Goal: Transaction & Acquisition: Purchase product/service

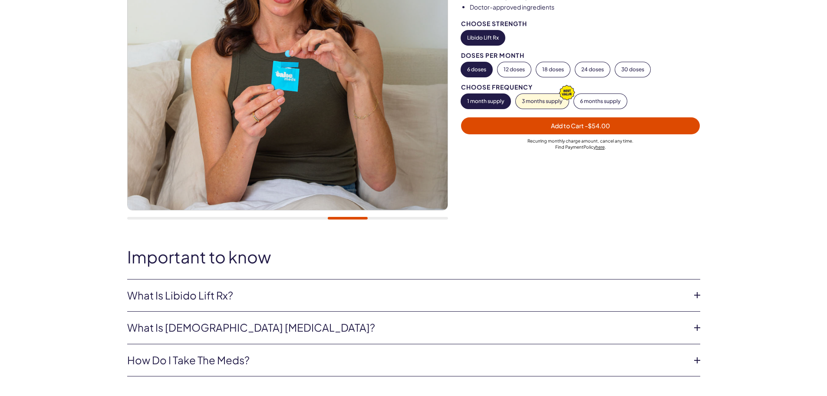
scroll to position [217, 0]
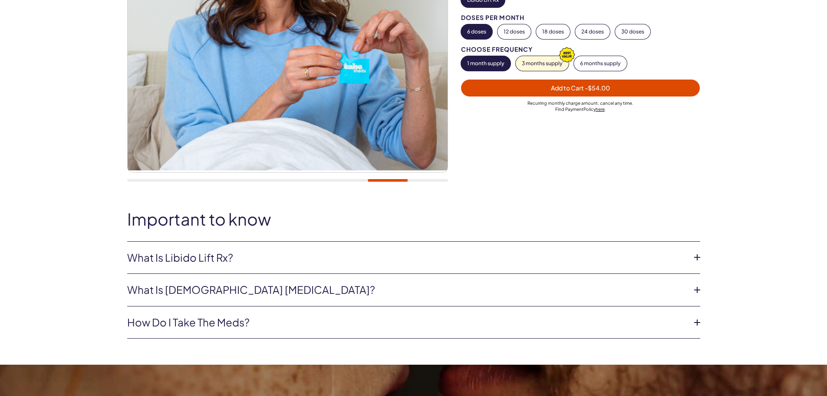
click at [695, 257] on icon at bounding box center [697, 257] width 13 height 13
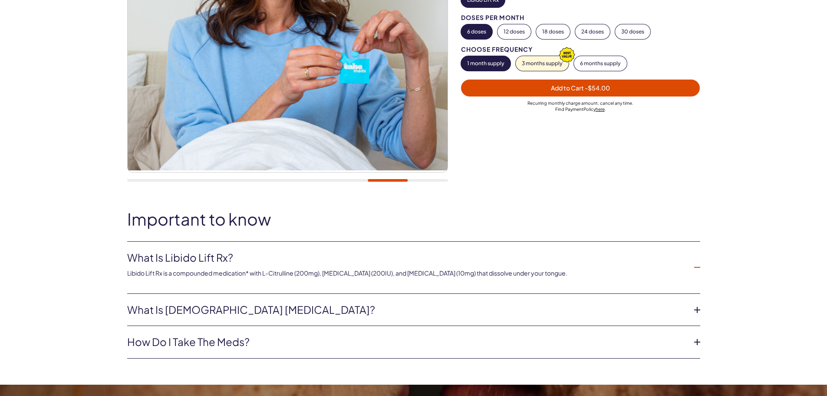
click at [696, 269] on icon at bounding box center [697, 267] width 13 height 13
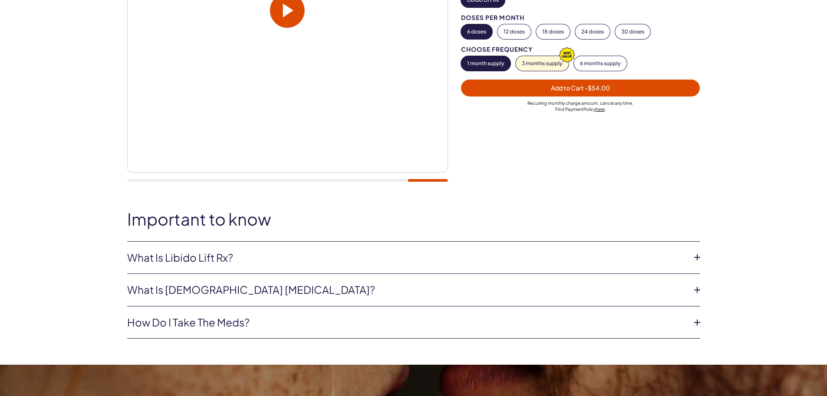
click at [691, 291] on icon at bounding box center [697, 289] width 13 height 13
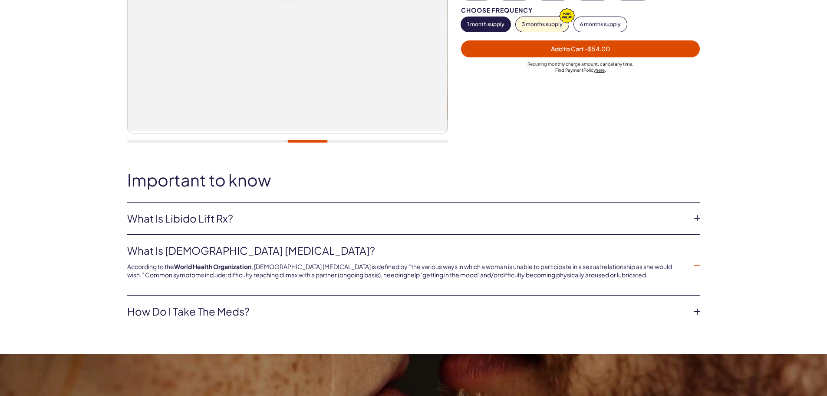
scroll to position [290, 0]
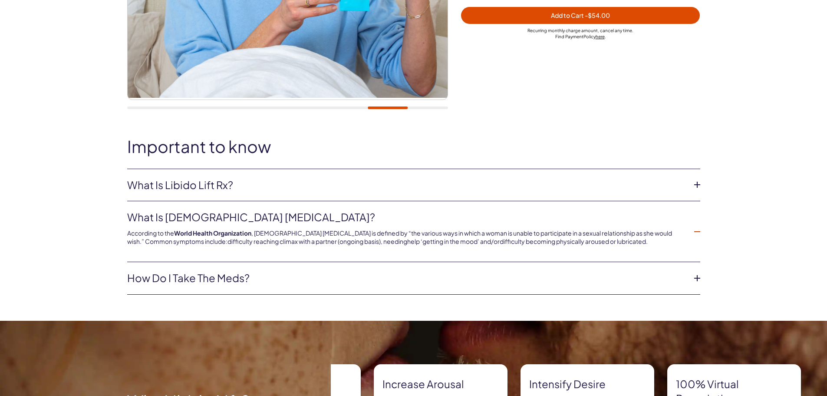
click at [178, 286] on li "How do I take the meds? These are sublingual tablets and dissolve under your to…" at bounding box center [413, 278] width 573 height 33
click at [175, 278] on link "How do I take the meds?" at bounding box center [406, 278] width 559 height 15
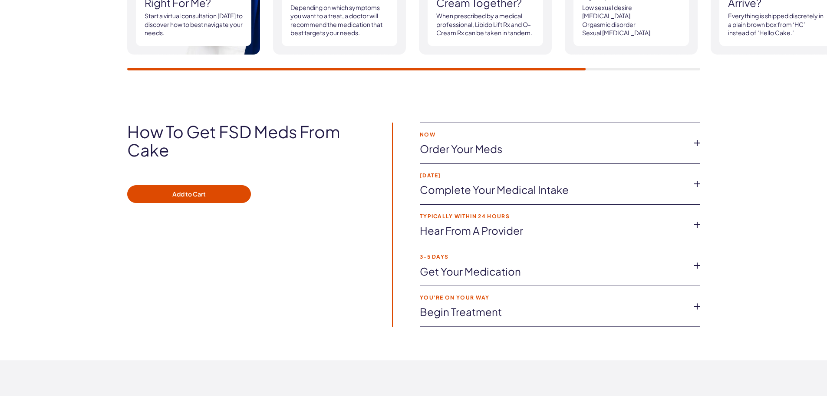
scroll to position [1375, 0]
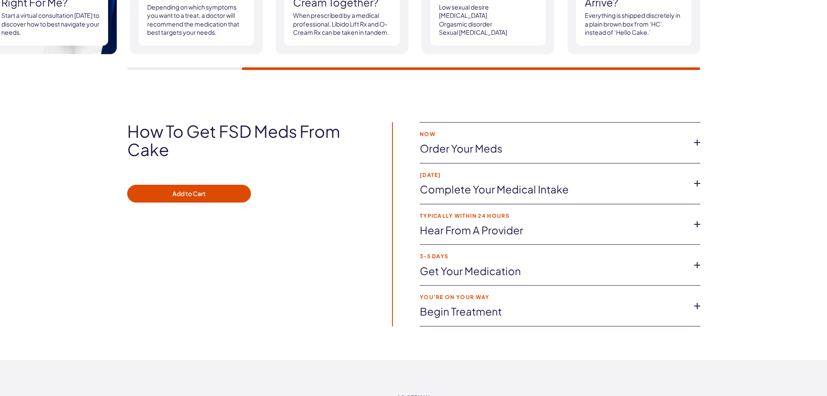
click at [486, 148] on link "Order your meds" at bounding box center [553, 148] width 267 height 15
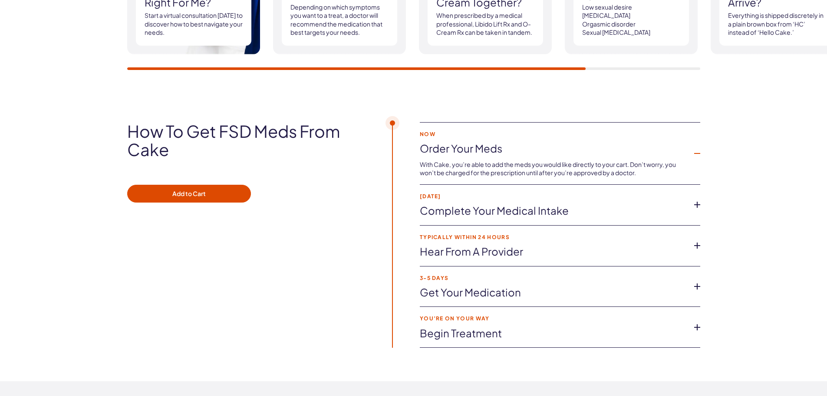
click at [469, 215] on link "Complete your medical intake" at bounding box center [553, 210] width 267 height 15
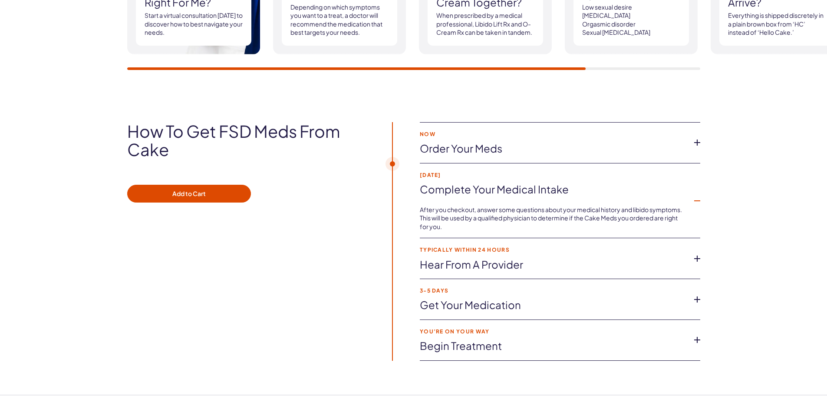
click at [515, 264] on link "Hear from a provider" at bounding box center [553, 264] width 267 height 15
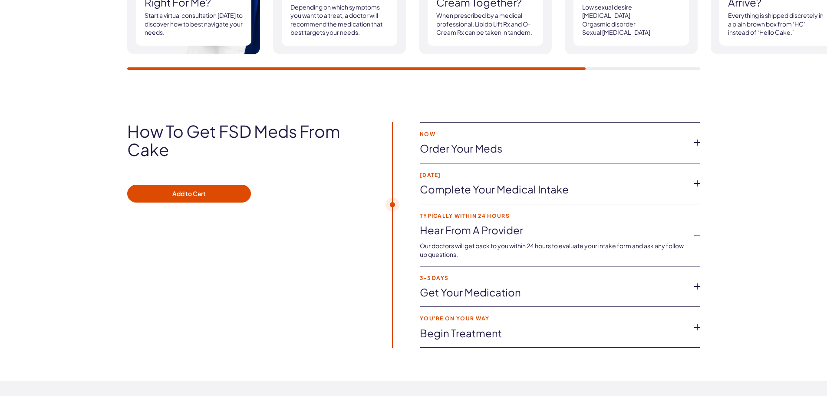
click at [522, 296] on link "Get your medication" at bounding box center [553, 292] width 267 height 15
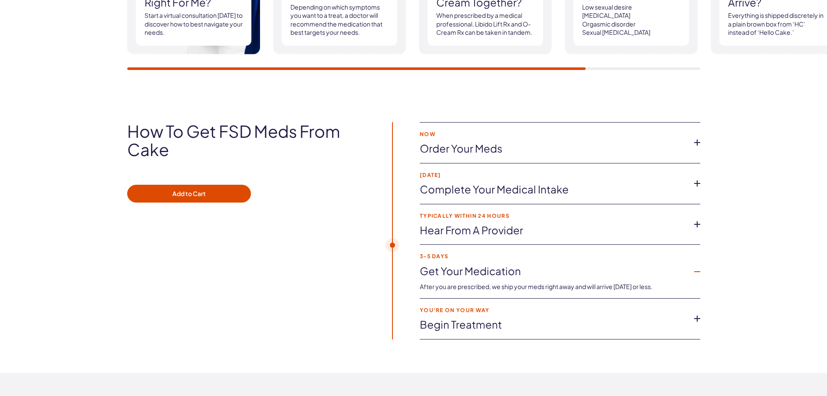
click at [512, 329] on link "Begin treatment" at bounding box center [553, 324] width 267 height 15
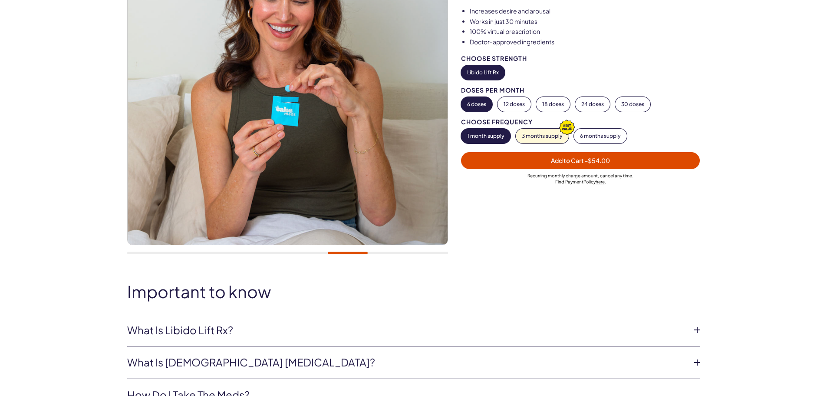
scroll to position [0, 0]
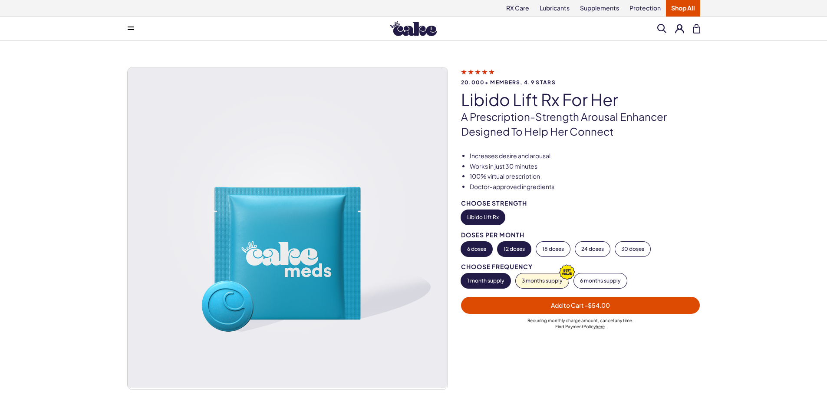
click at [528, 248] on button "12 doses" at bounding box center [514, 248] width 33 height 15
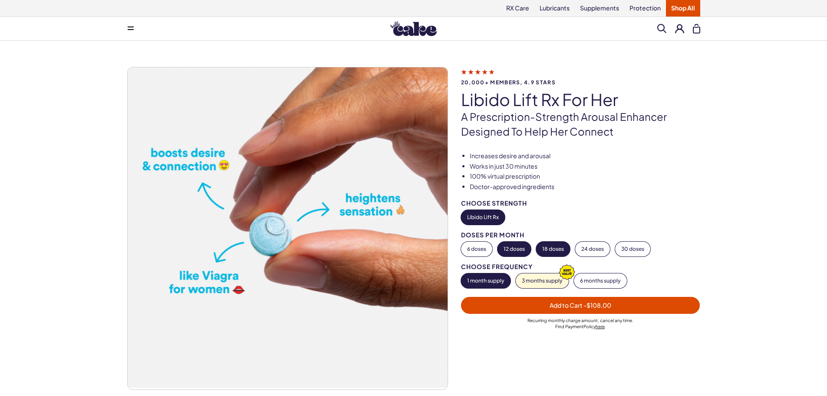
click at [541, 250] on button "18 doses" at bounding box center [553, 248] width 34 height 15
click at [585, 252] on button "24 doses" at bounding box center [592, 248] width 35 height 15
click at [632, 249] on button "30 doses" at bounding box center [632, 248] width 35 height 15
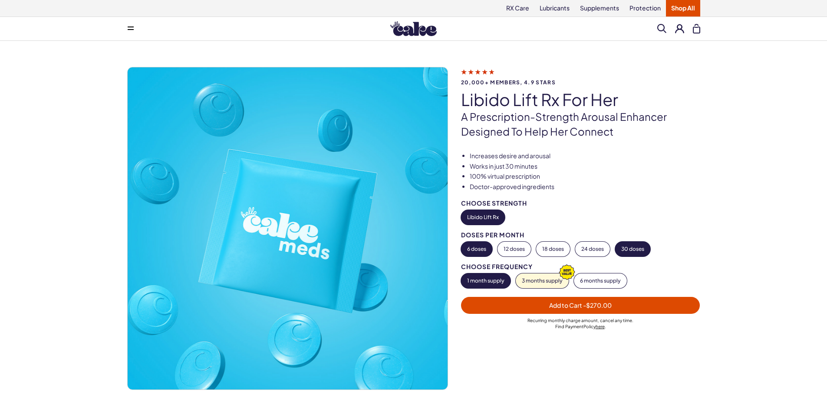
click at [479, 251] on button "6 doses" at bounding box center [476, 248] width 31 height 15
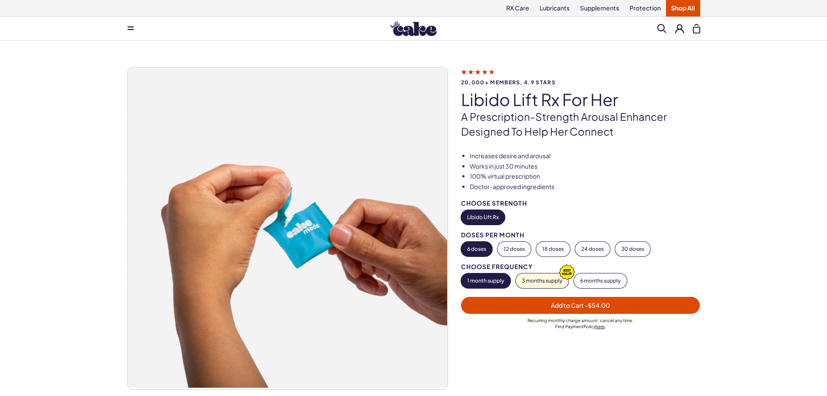
click at [689, 7] on link "Shop All" at bounding box center [683, 8] width 34 height 17
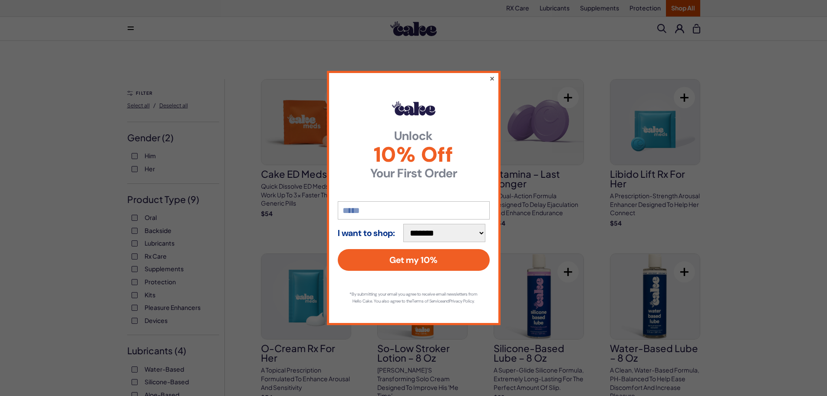
click at [493, 74] on button "×" at bounding box center [492, 78] width 6 height 10
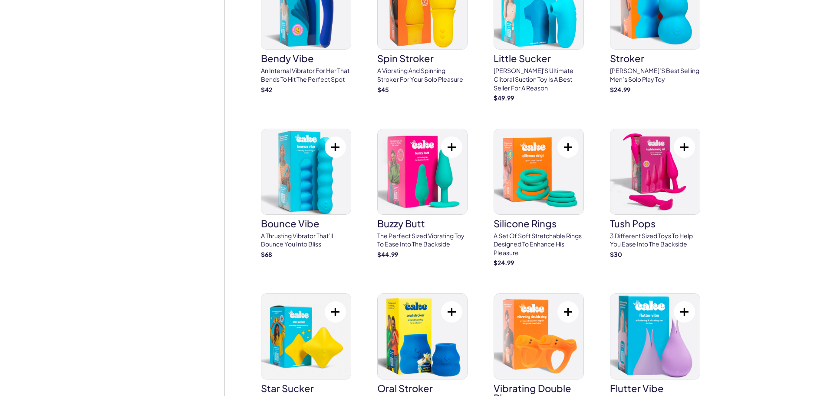
scroll to position [1954, 0]
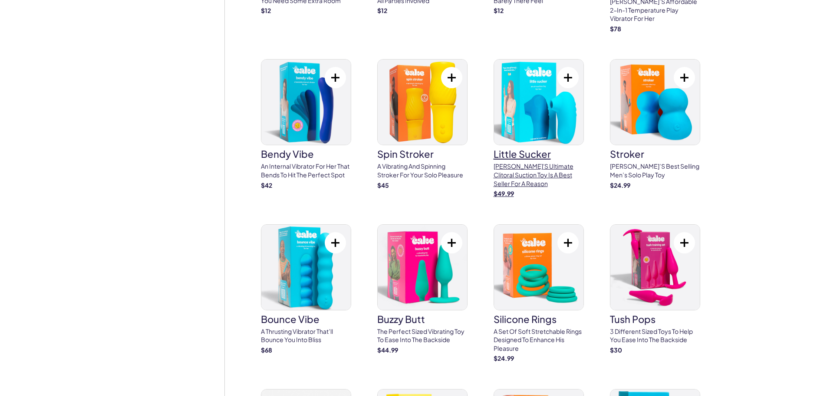
click at [536, 163] on p "Cake's ultimate clitoral suction toy is a best seller for a reason" at bounding box center [539, 175] width 90 height 26
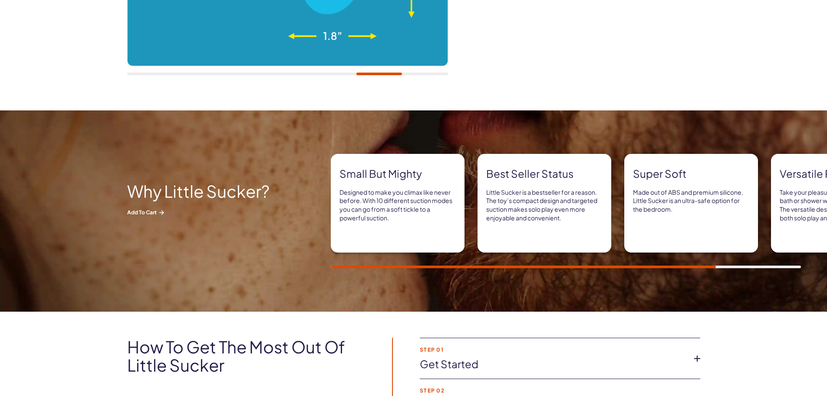
scroll to position [362, 0]
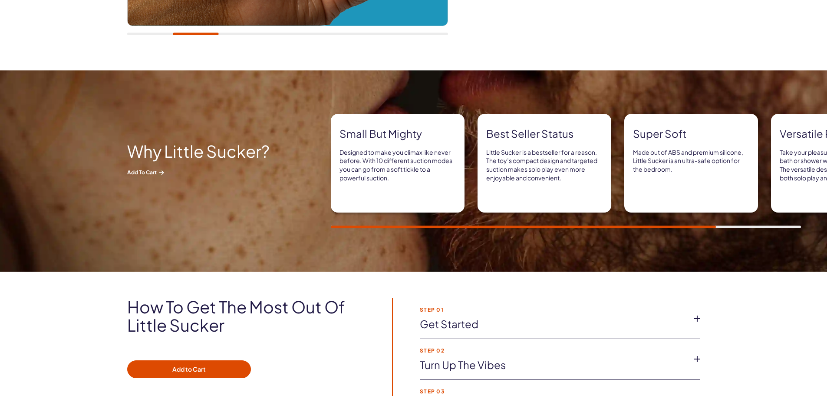
click at [778, 181] on div "Versatile pleasure Take your pleasure to new heights in the bath or shower with…" at bounding box center [838, 163] width 134 height 99
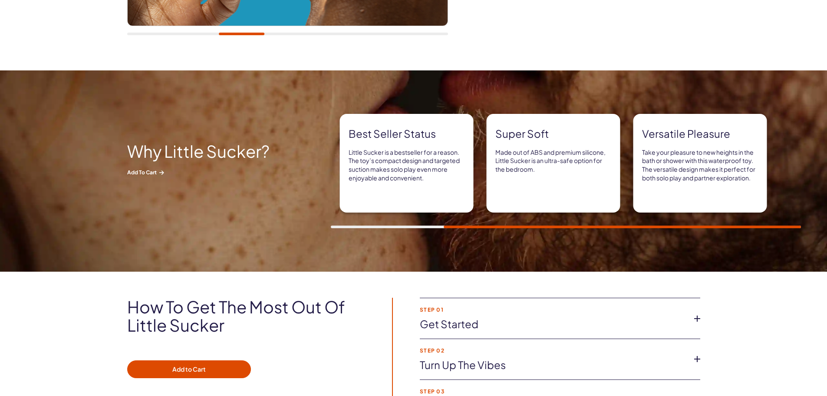
click at [611, 191] on div "Small but mighty Designed to make you climax like never before. With 10 differe…" at bounding box center [428, 163] width 470 height 99
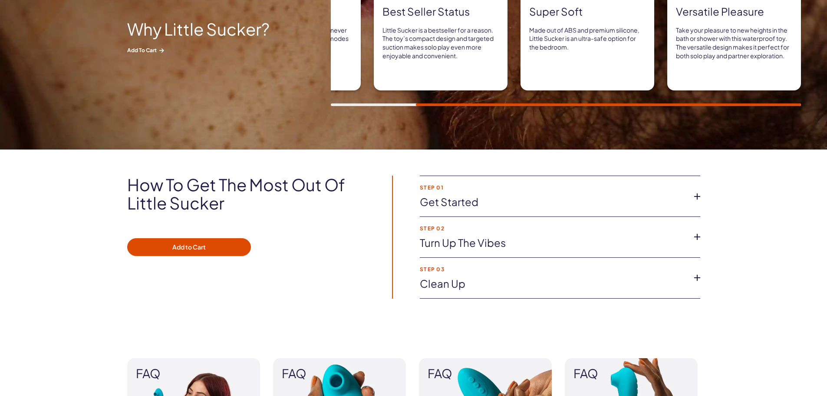
scroll to position [507, 0]
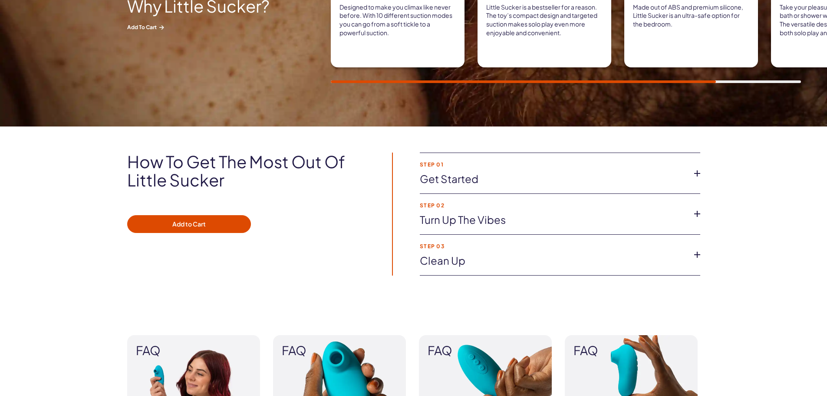
click at [489, 215] on link "Turn up the vibes" at bounding box center [553, 219] width 267 height 15
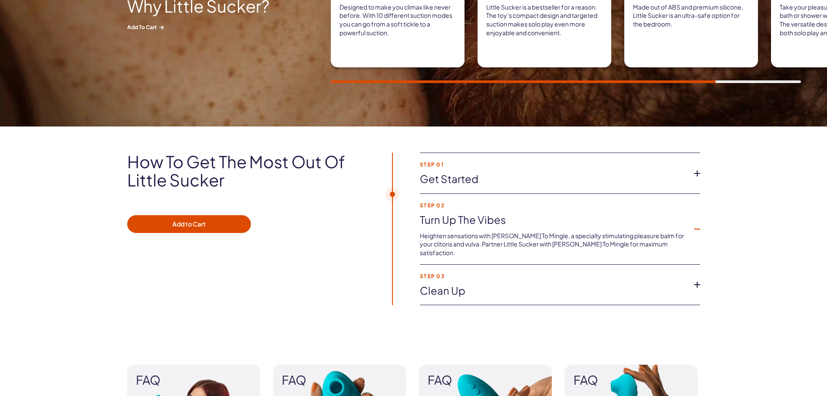
click at [495, 180] on link "Get started" at bounding box center [553, 179] width 267 height 15
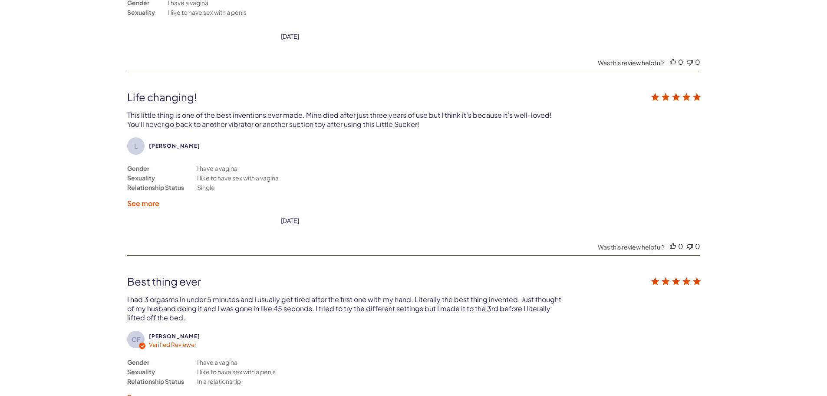
scroll to position [1882, 0]
